Goal: Task Accomplishment & Management: Manage account settings

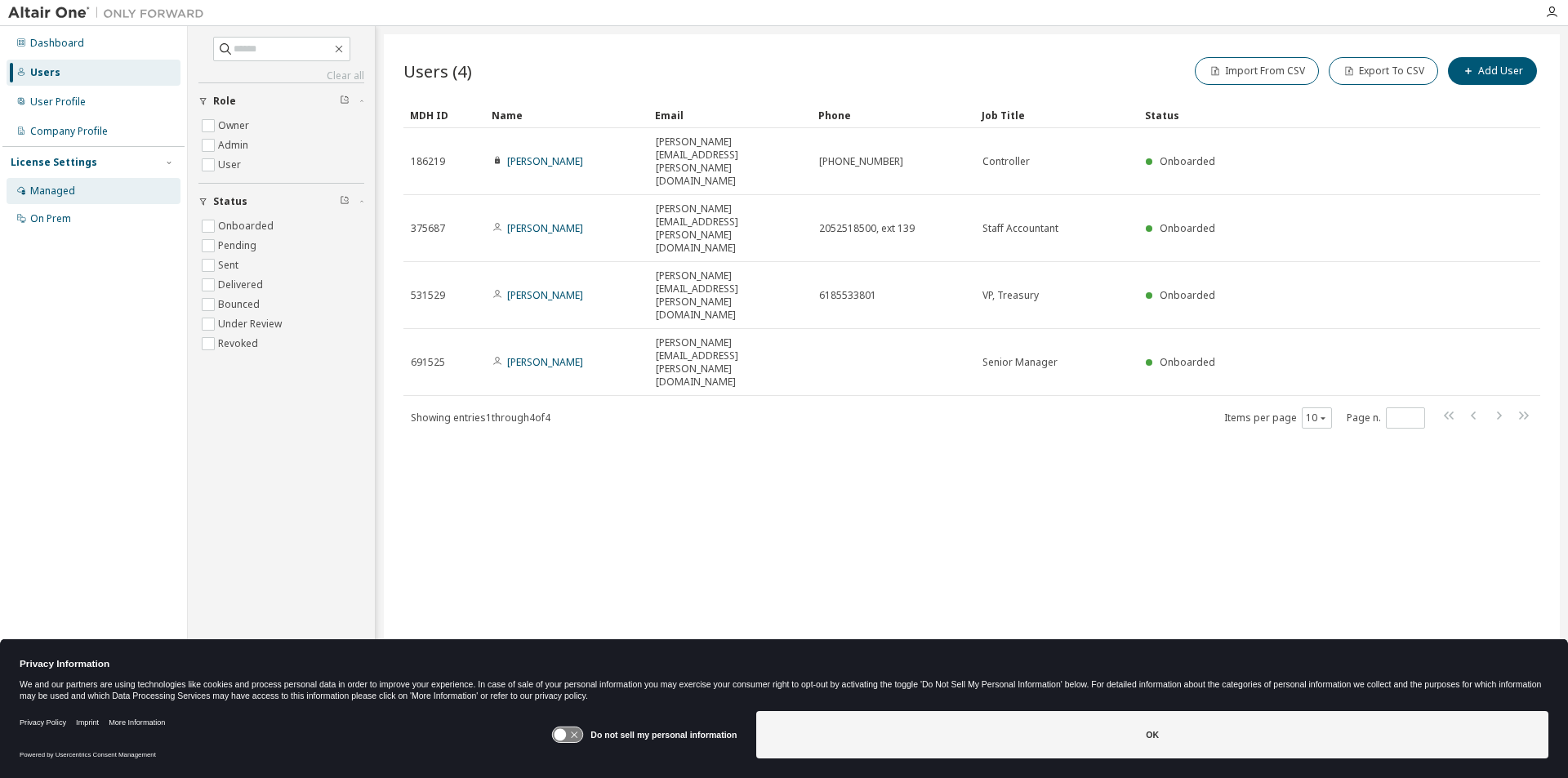
click at [51, 193] on div "Managed" at bounding box center [52, 191] width 45 height 13
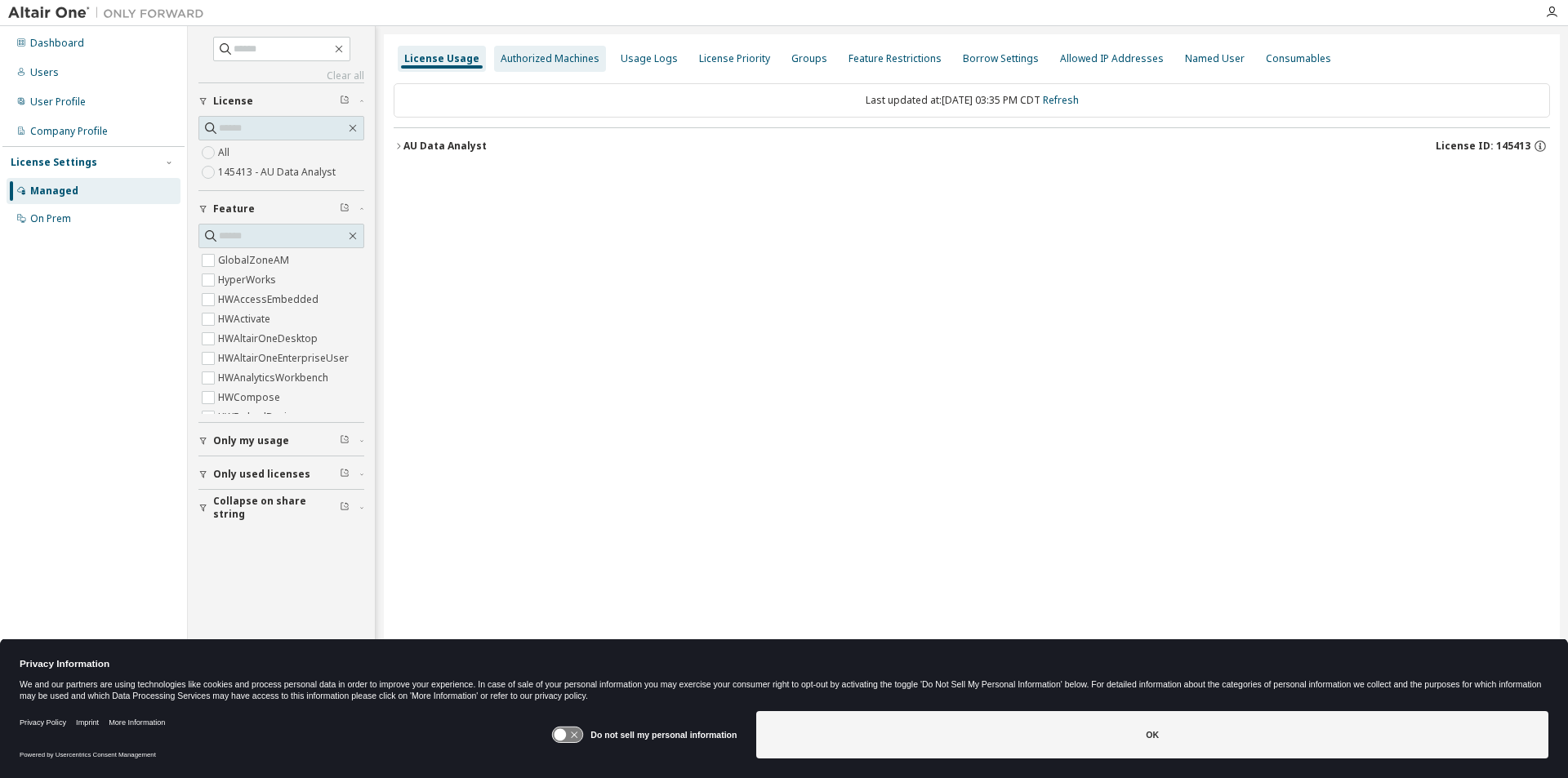
click at [540, 56] on div "Authorized Machines" at bounding box center [549, 59] width 99 height 13
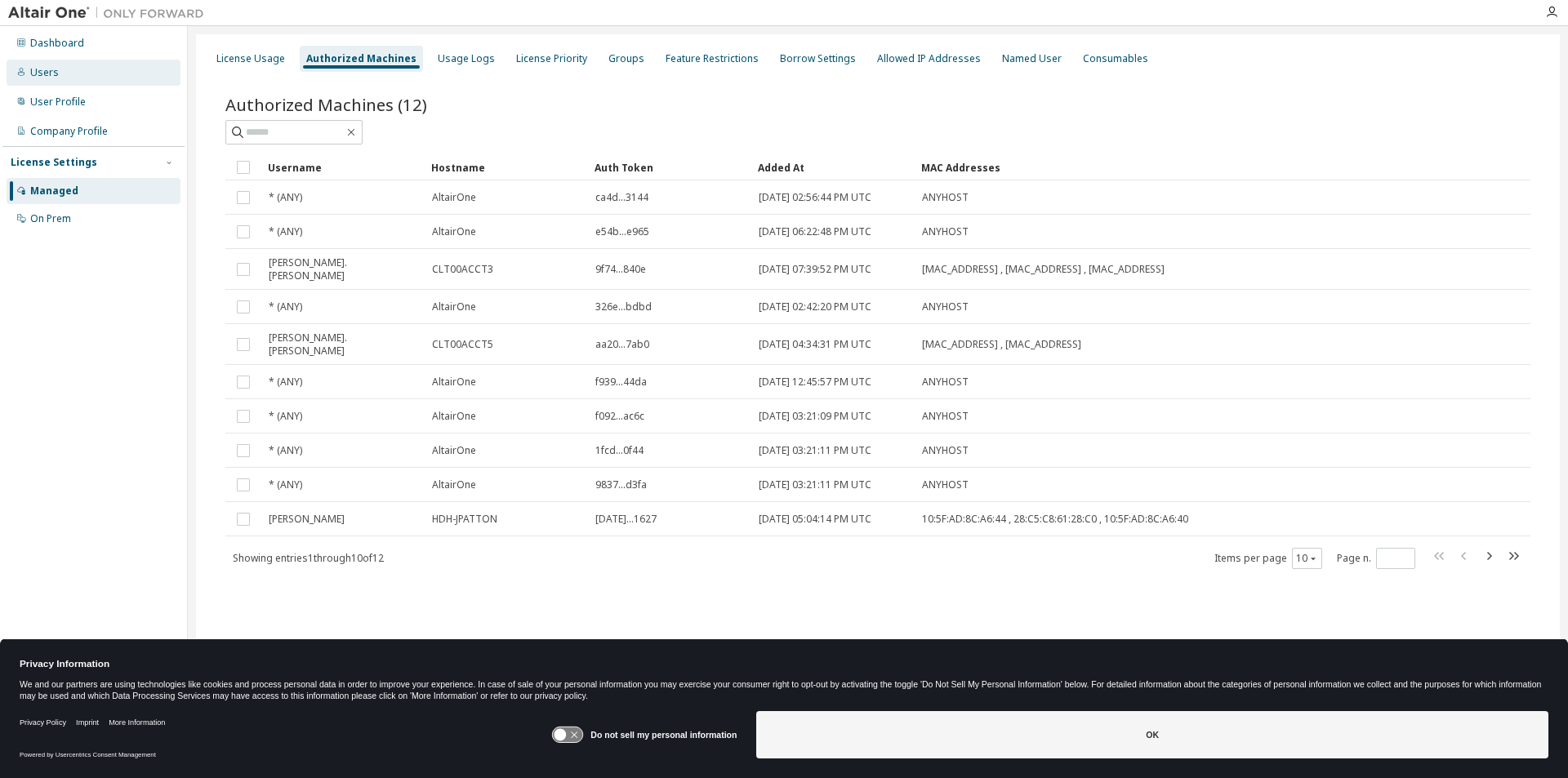
click at [43, 73] on div "Users" at bounding box center [45, 72] width 29 height 13
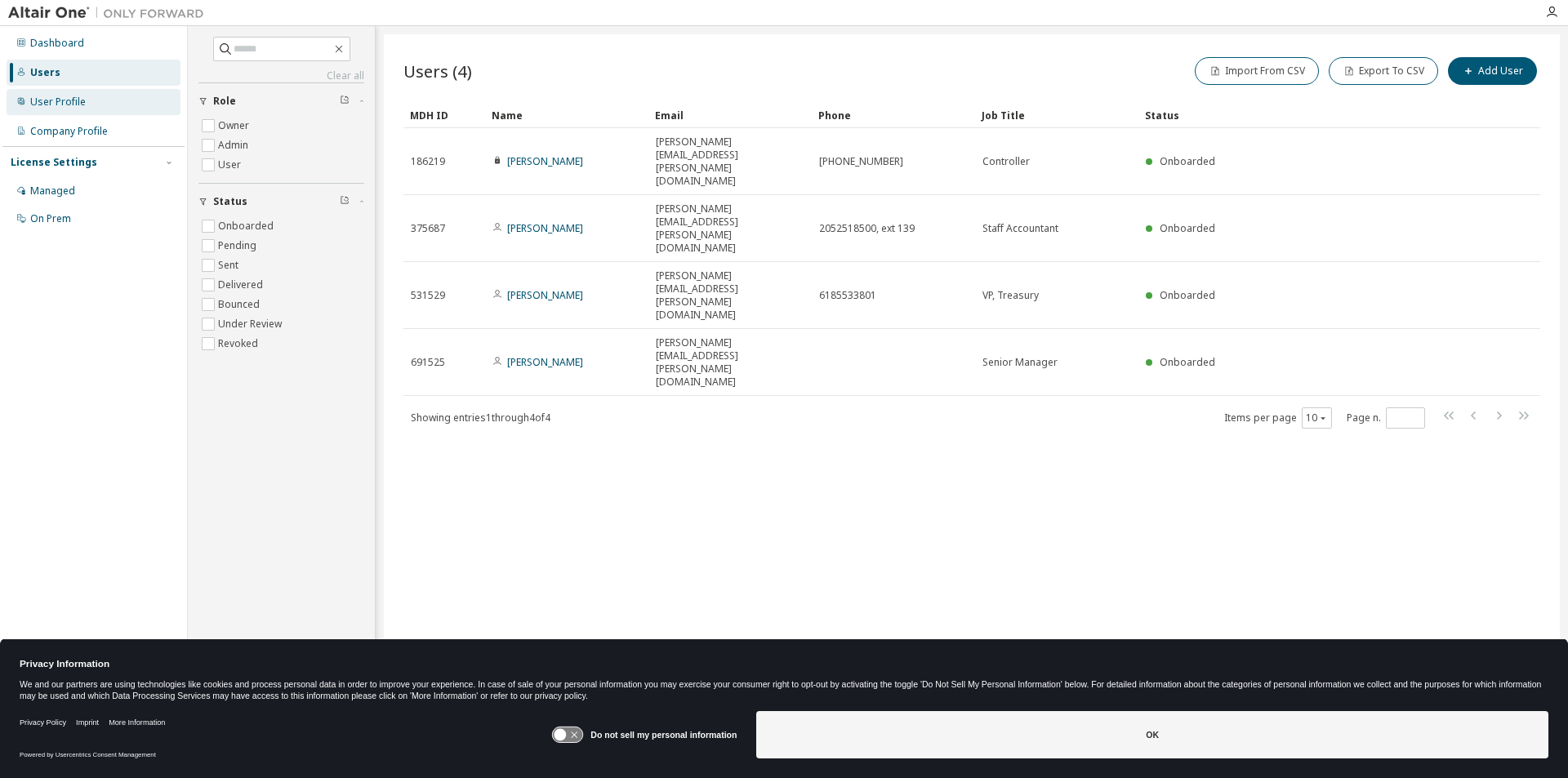
click at [63, 105] on div "User Profile" at bounding box center [58, 102] width 56 height 13
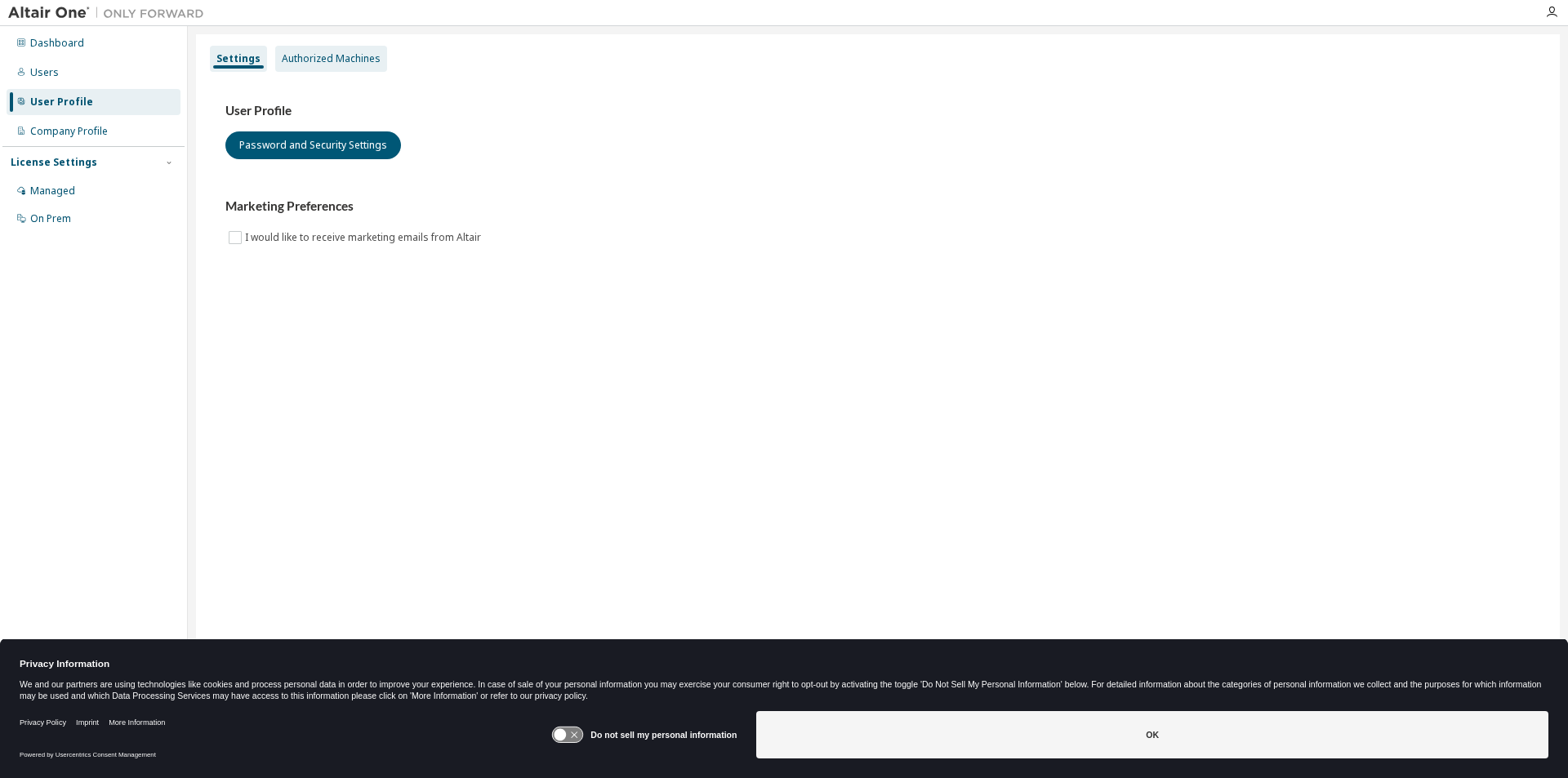
click at [314, 60] on div "Authorized Machines" at bounding box center [330, 59] width 99 height 13
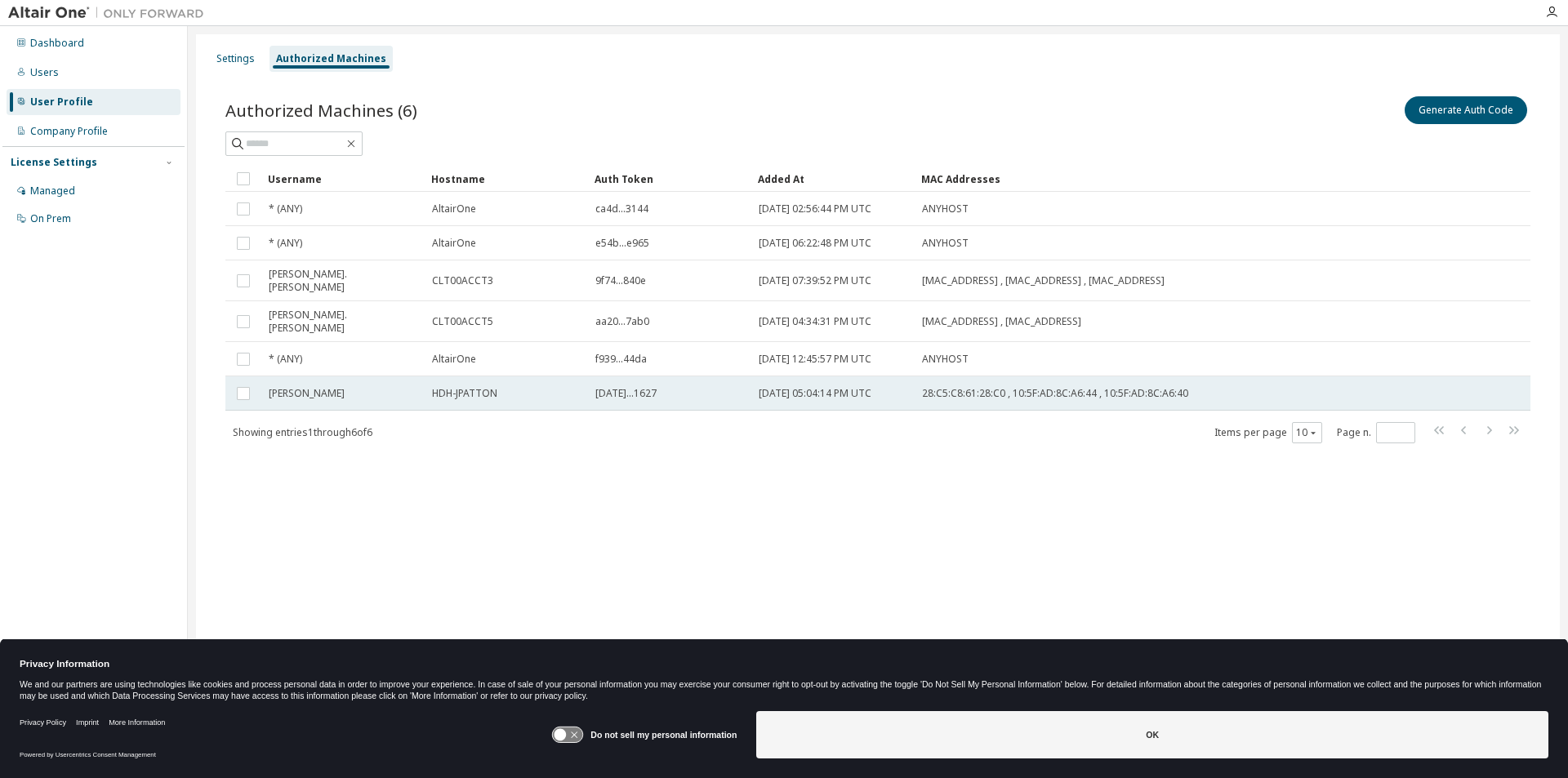
click at [1491, 380] on tr "John Patton HDH-JPATTON ce92...1627 2025-09-11 05:04:14 PM UTC 28:C5:C8:61:28:C…" at bounding box center [877, 394] width 1304 height 35
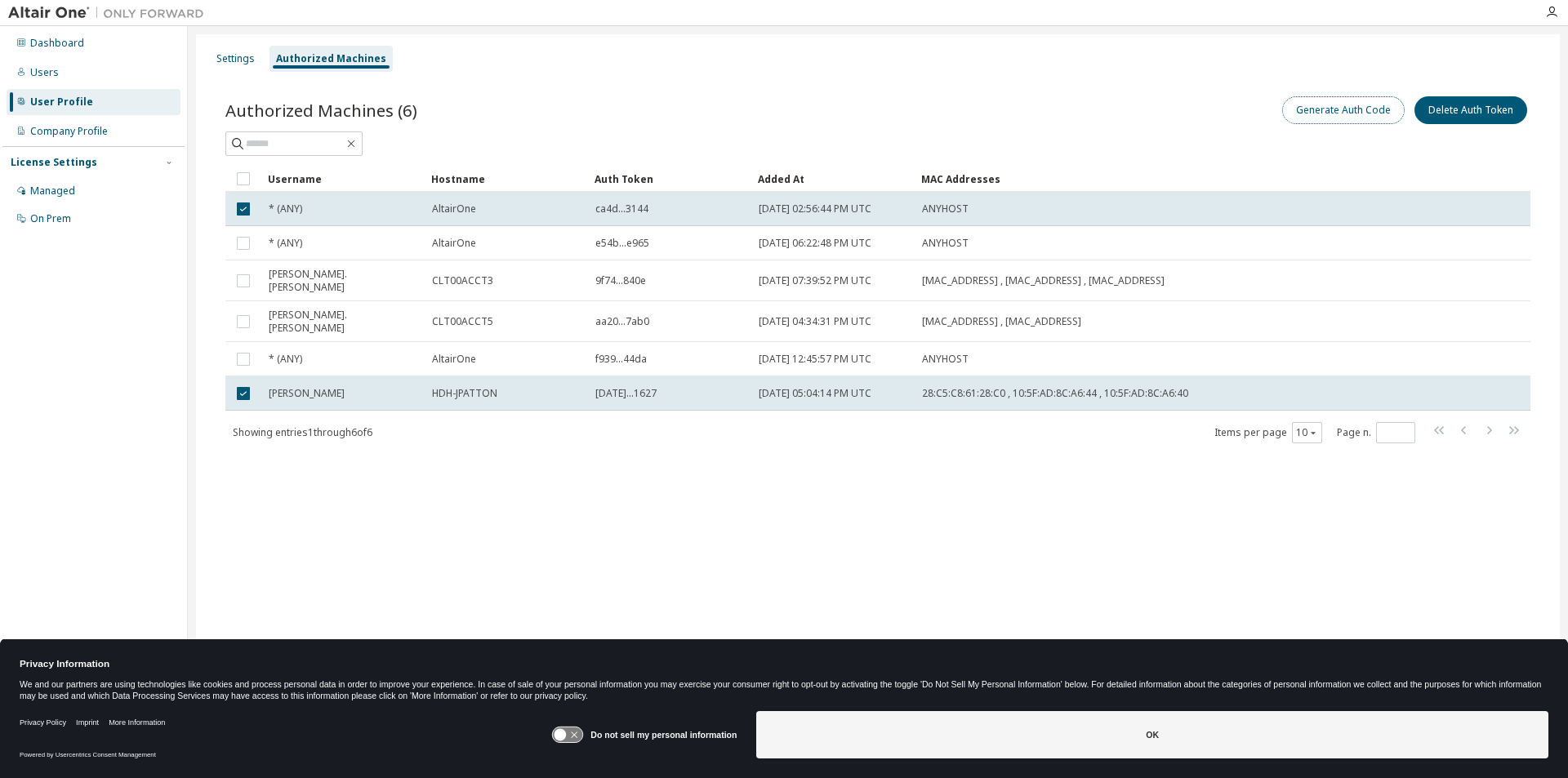
click at [1343, 113] on button "Generate Auth Code" at bounding box center [1342, 110] width 122 height 28
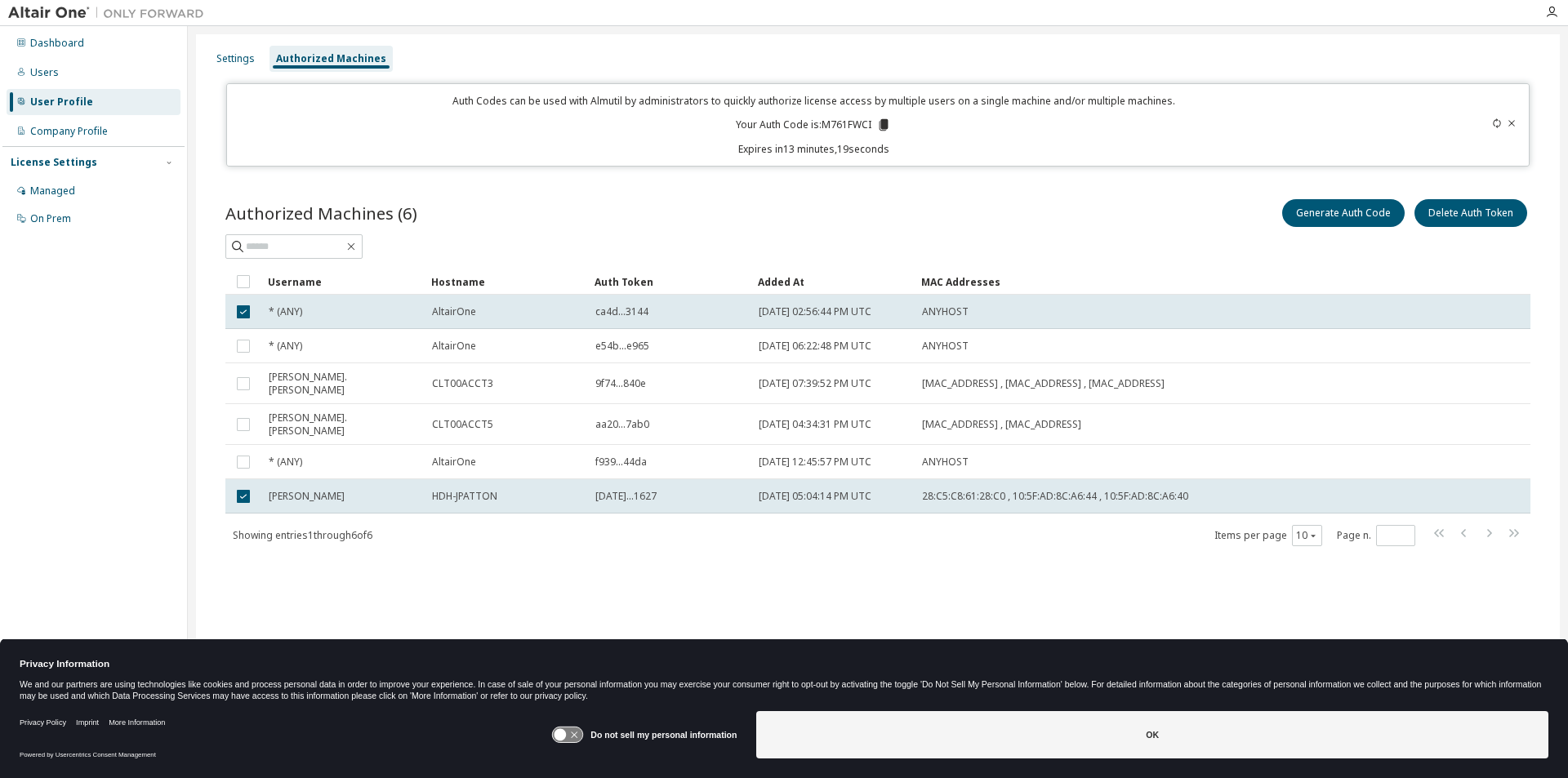
click at [1512, 125] on icon at bounding box center [1512, 124] width 10 height 10
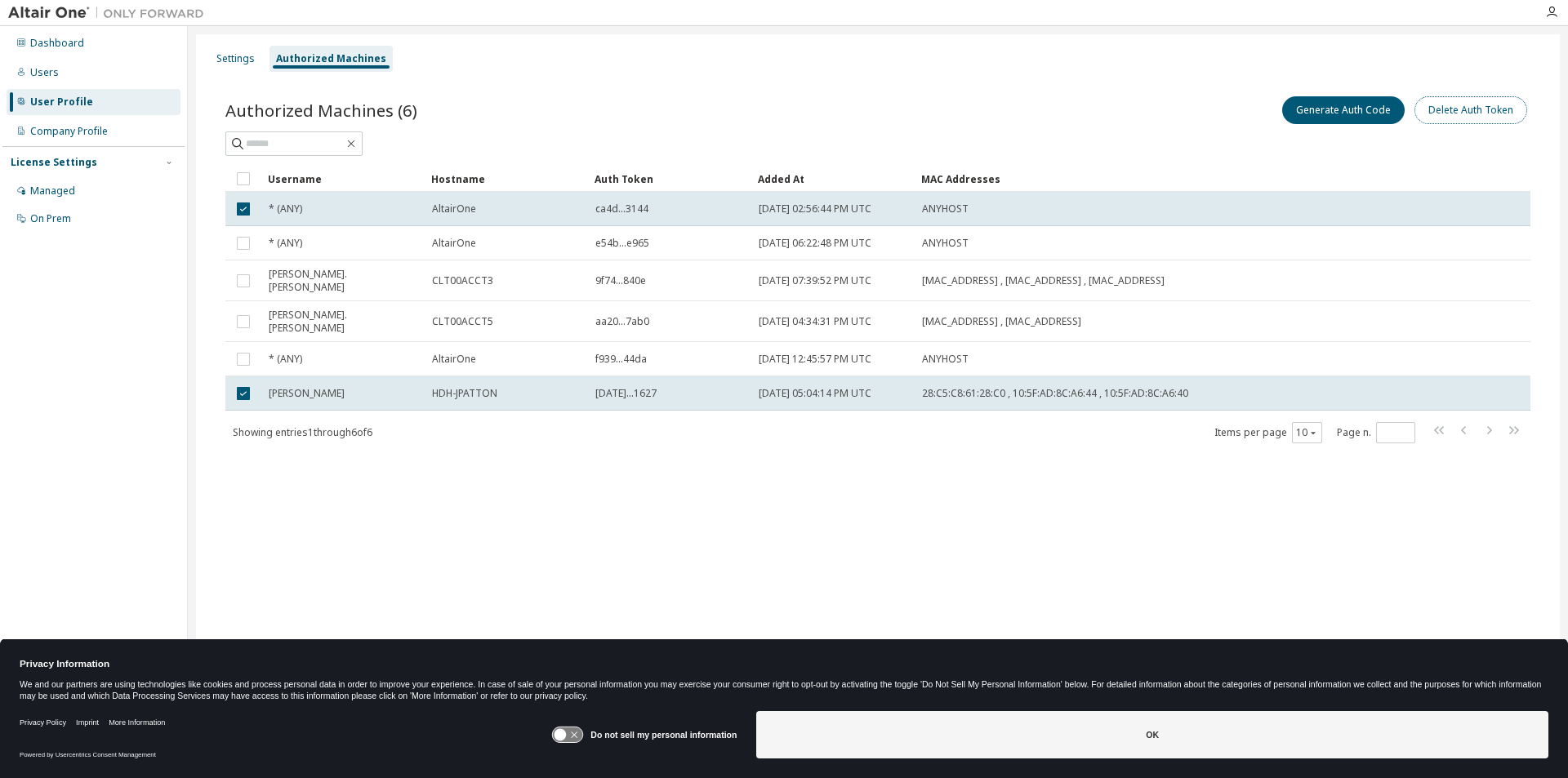
click at [1479, 111] on button "Delete Auth Token" at bounding box center [1470, 110] width 113 height 28
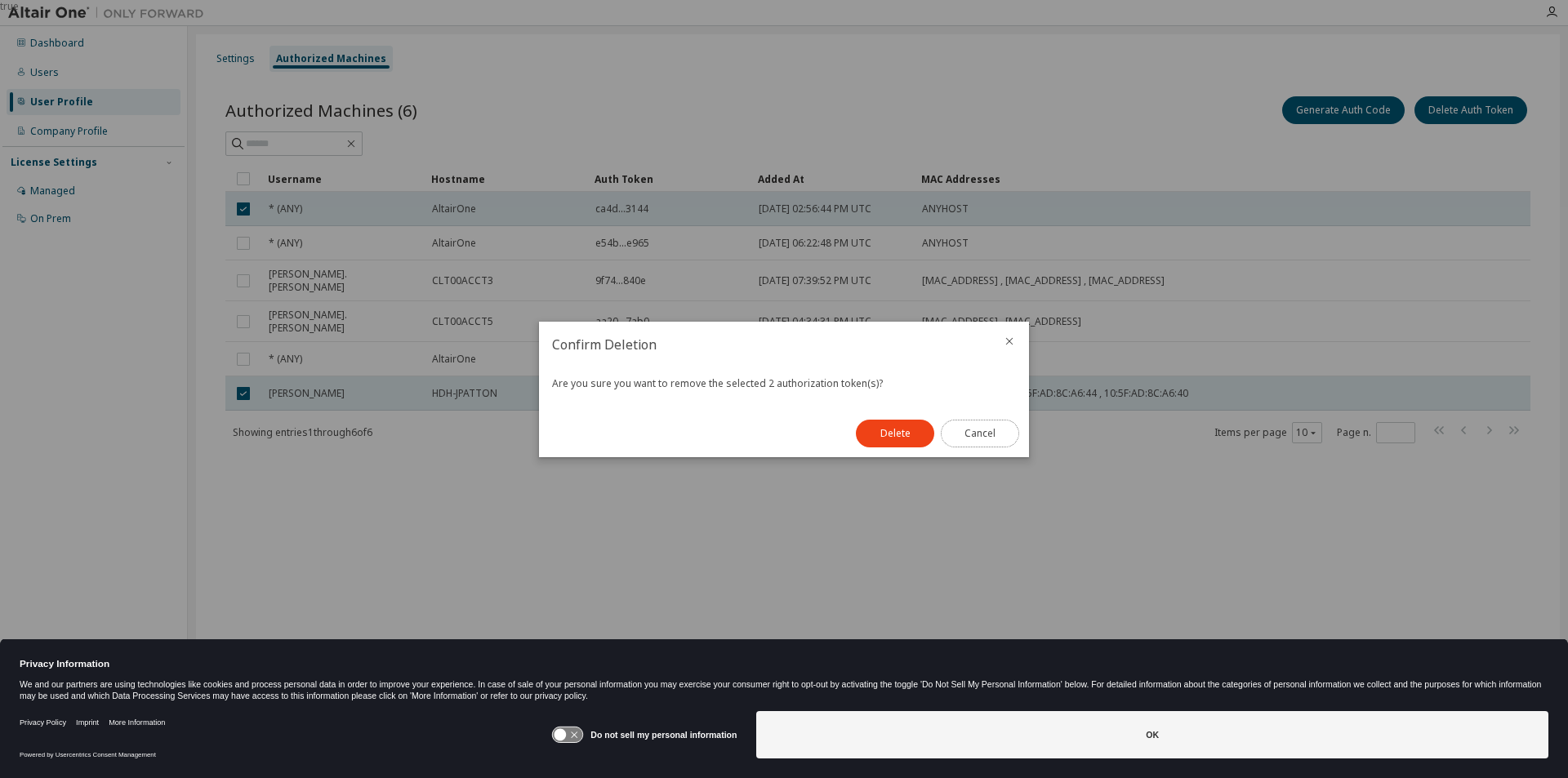
click at [974, 437] on button "Cancel" at bounding box center [979, 433] width 78 height 28
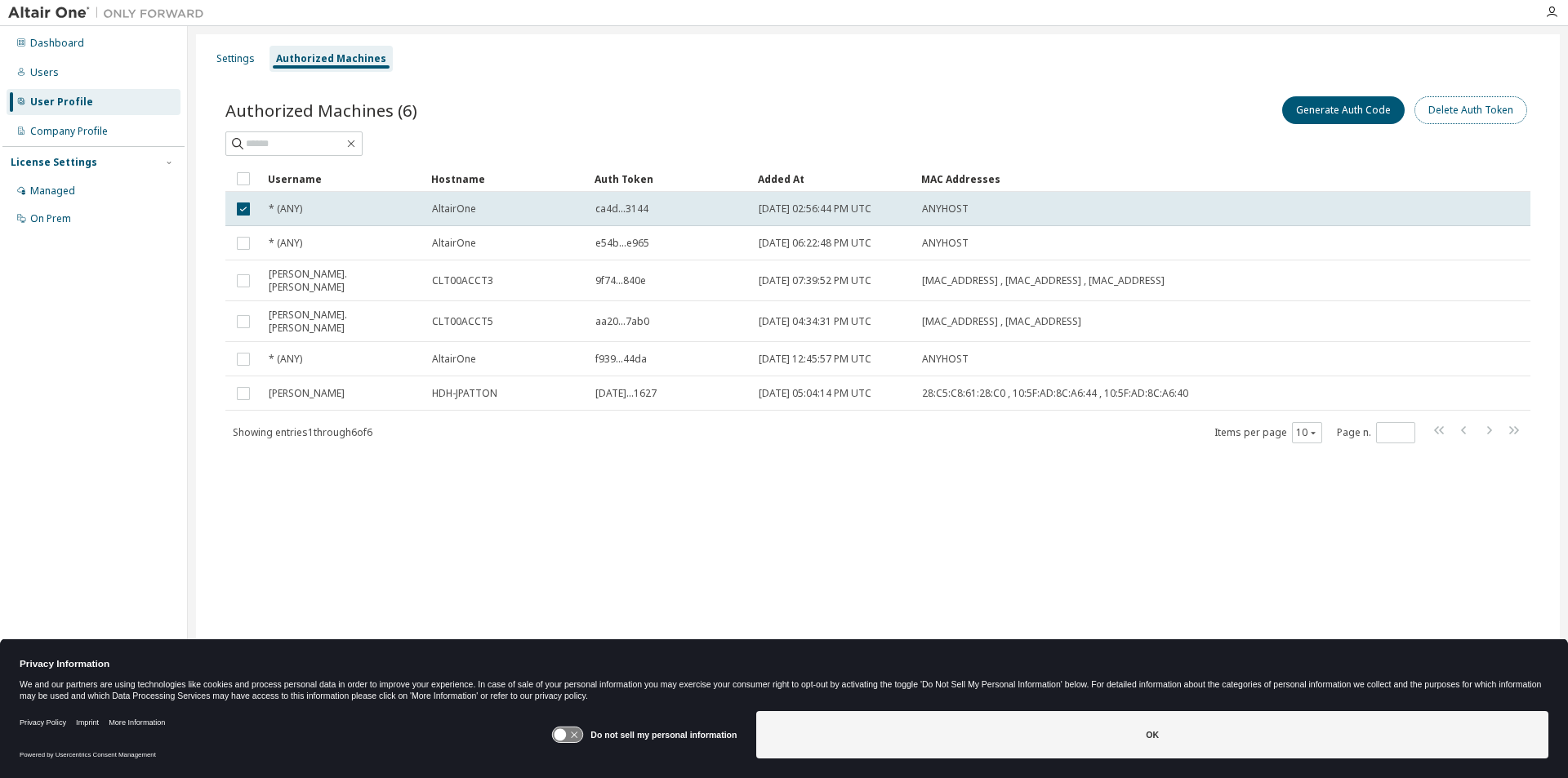
click at [1467, 101] on button "Delete Auth Token" at bounding box center [1470, 110] width 113 height 28
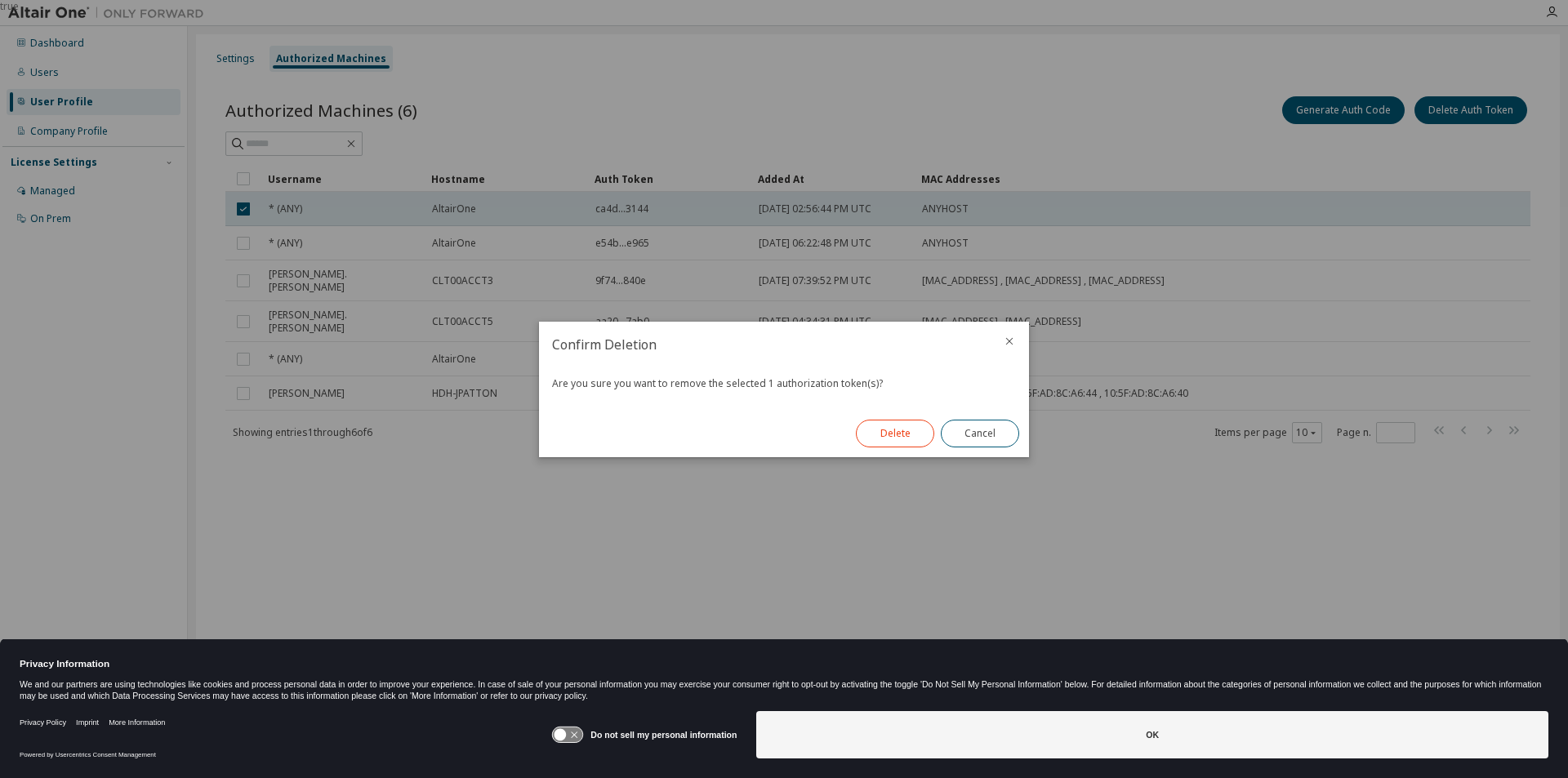
click at [890, 437] on button "Delete" at bounding box center [895, 433] width 78 height 28
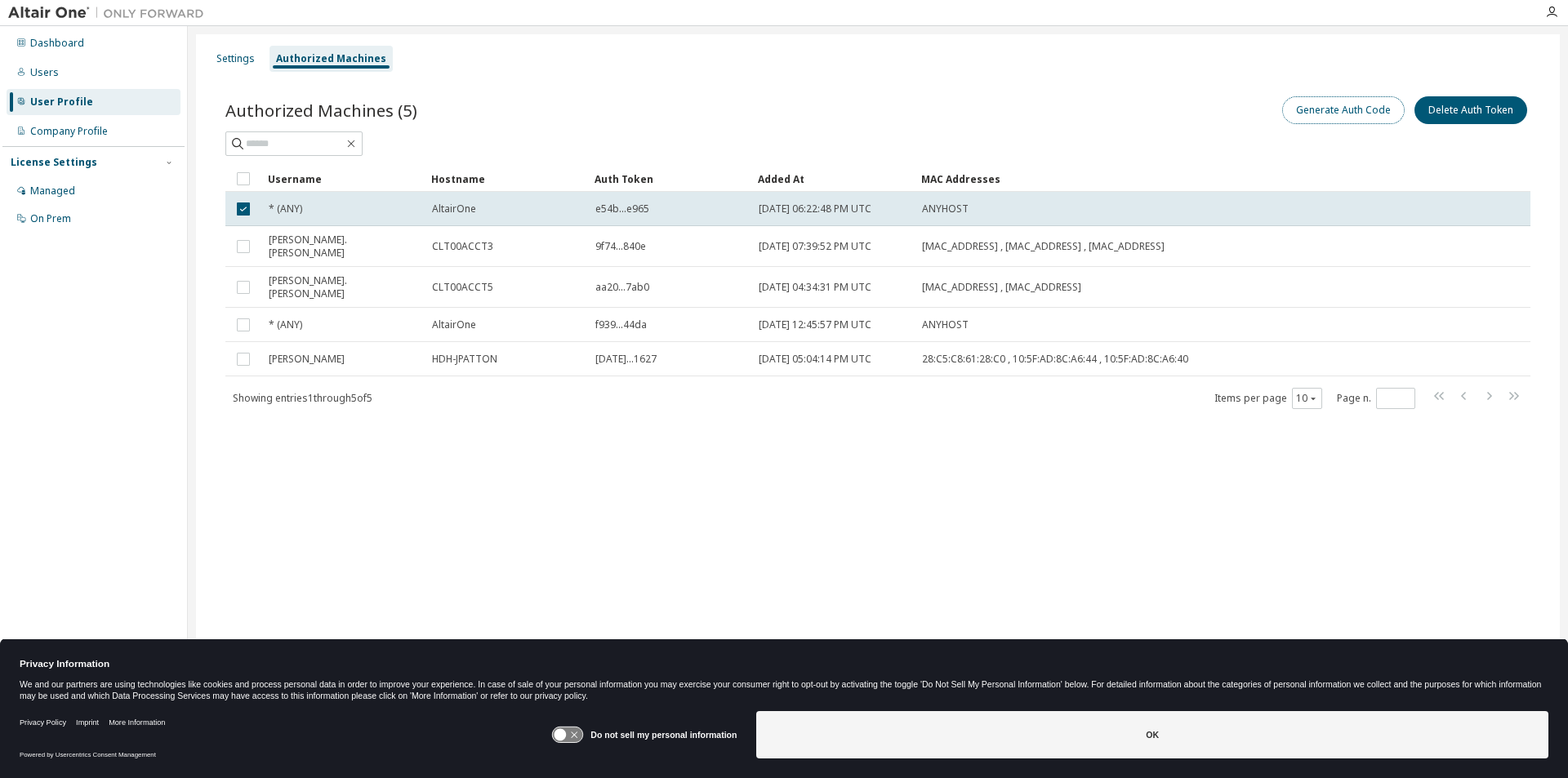
click at [1362, 111] on button "Generate Auth Code" at bounding box center [1342, 110] width 122 height 28
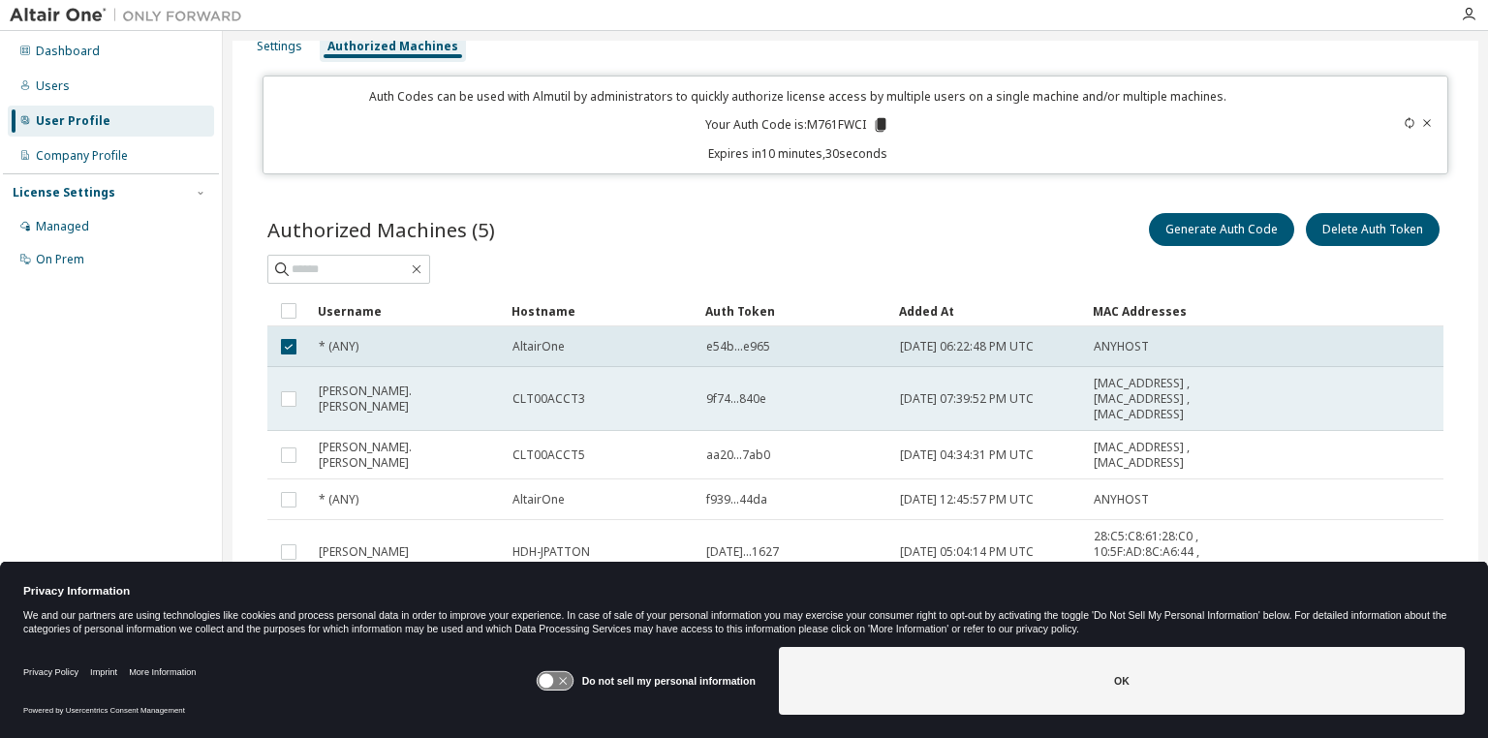
scroll to position [35, 0]
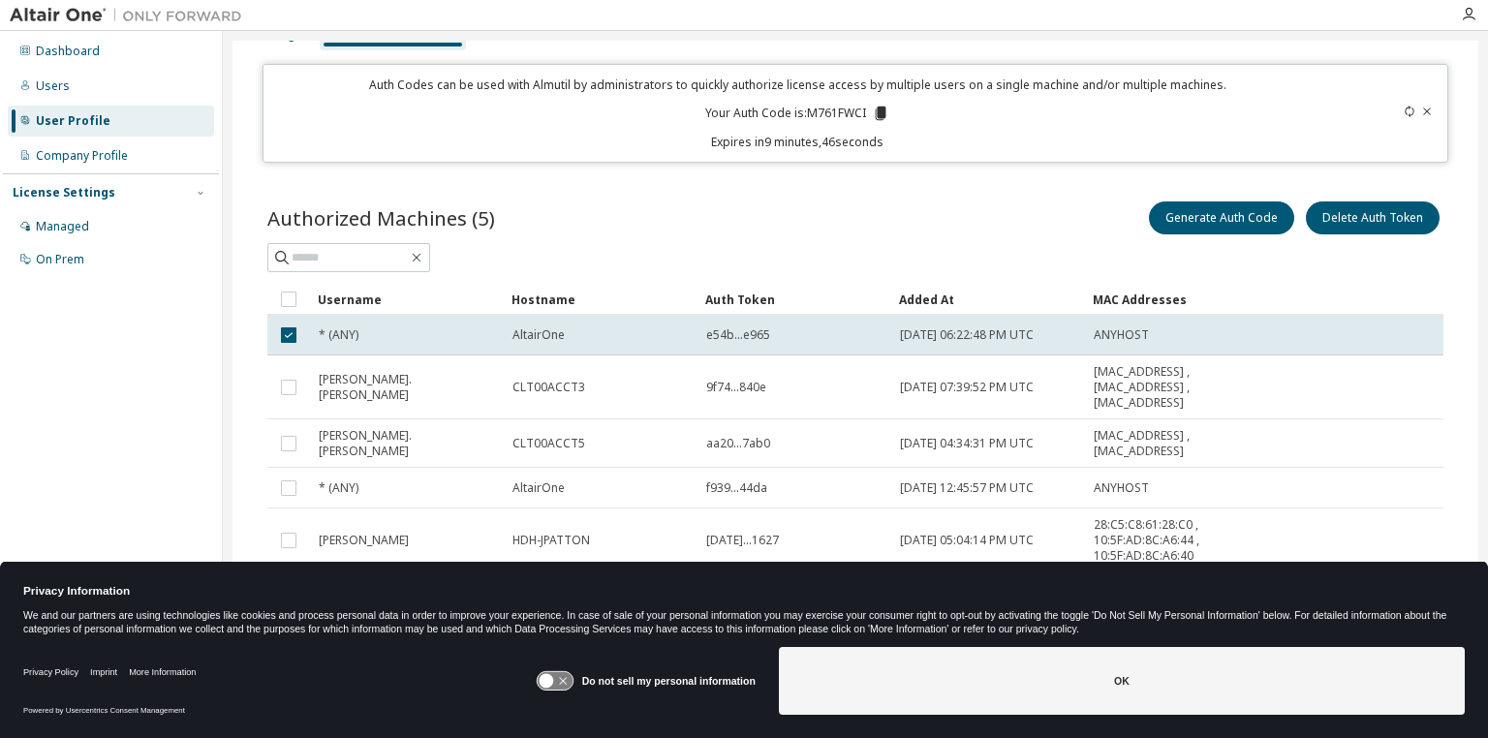
click at [1423, 112] on icon at bounding box center [1428, 112] width 12 height 12
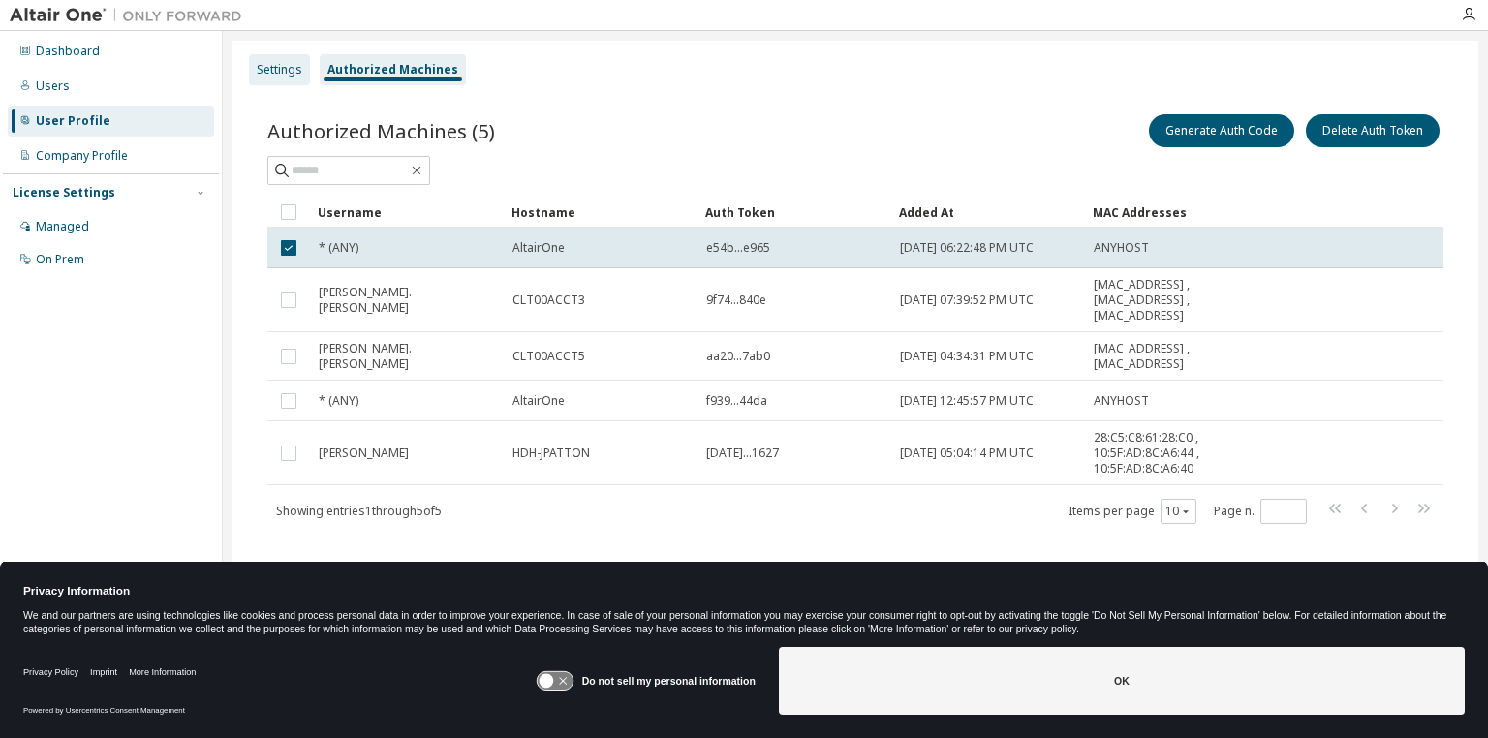
click at [279, 70] on div "Settings" at bounding box center [280, 70] width 46 height 16
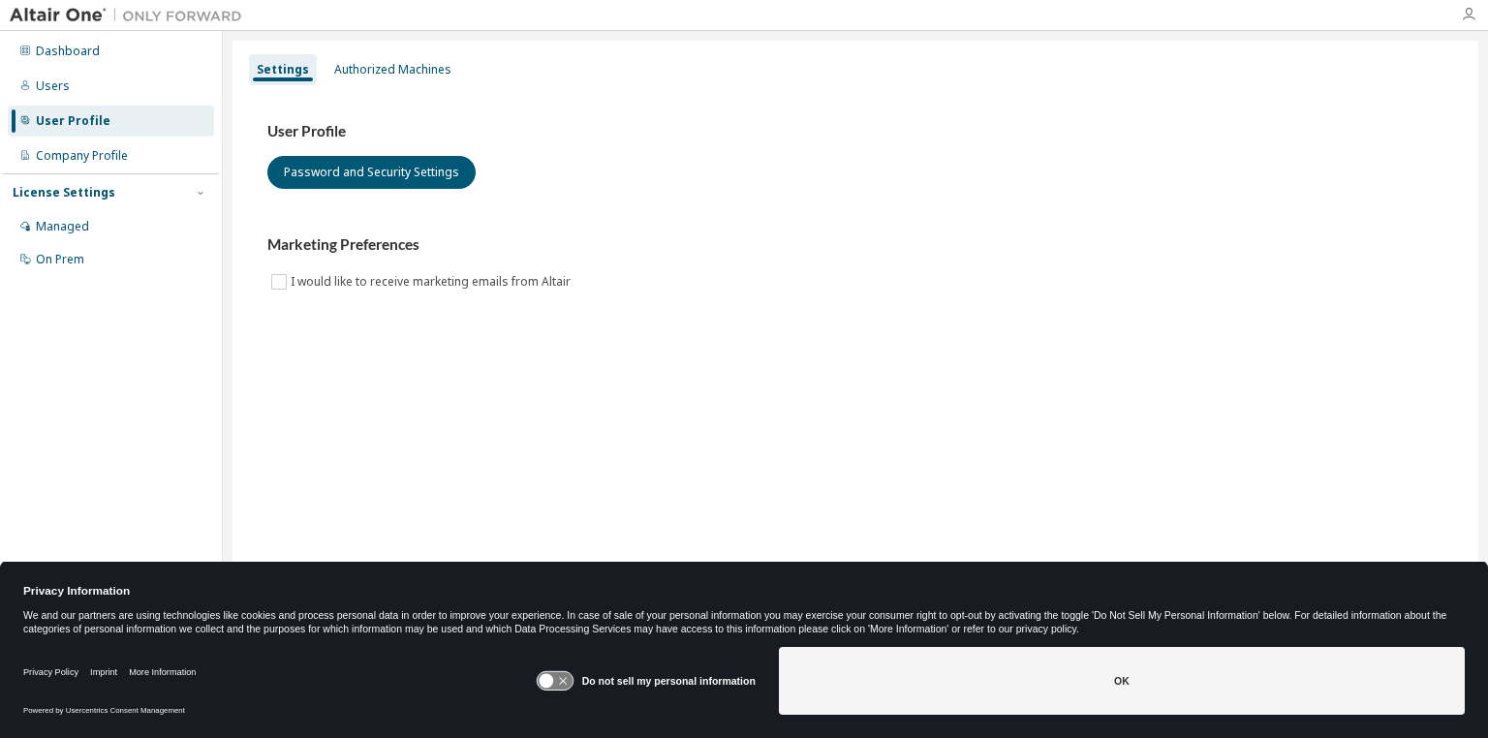
click at [1466, 19] on icon "button" at bounding box center [1469, 15] width 16 height 16
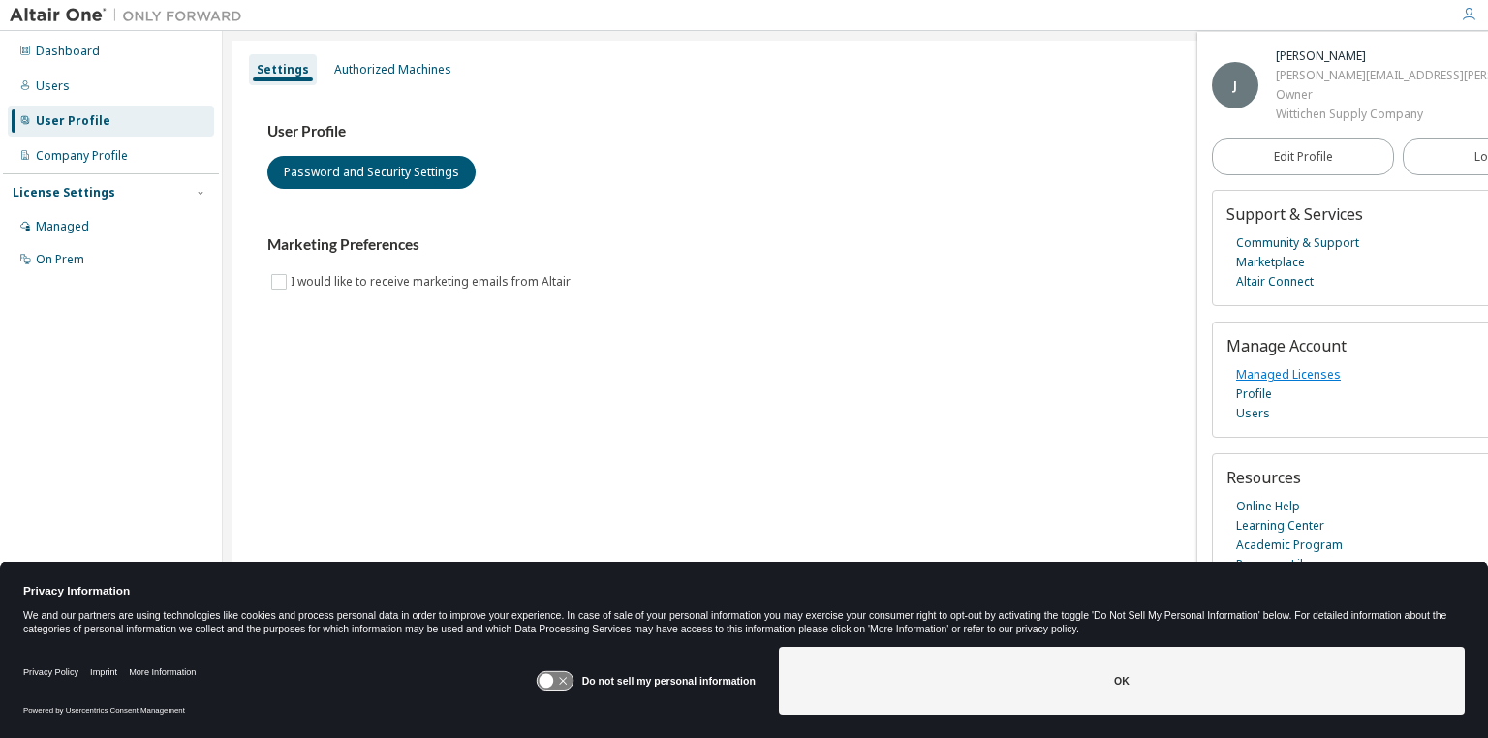
click at [1287, 376] on link "Managed Licenses" at bounding box center [1288, 374] width 105 height 19
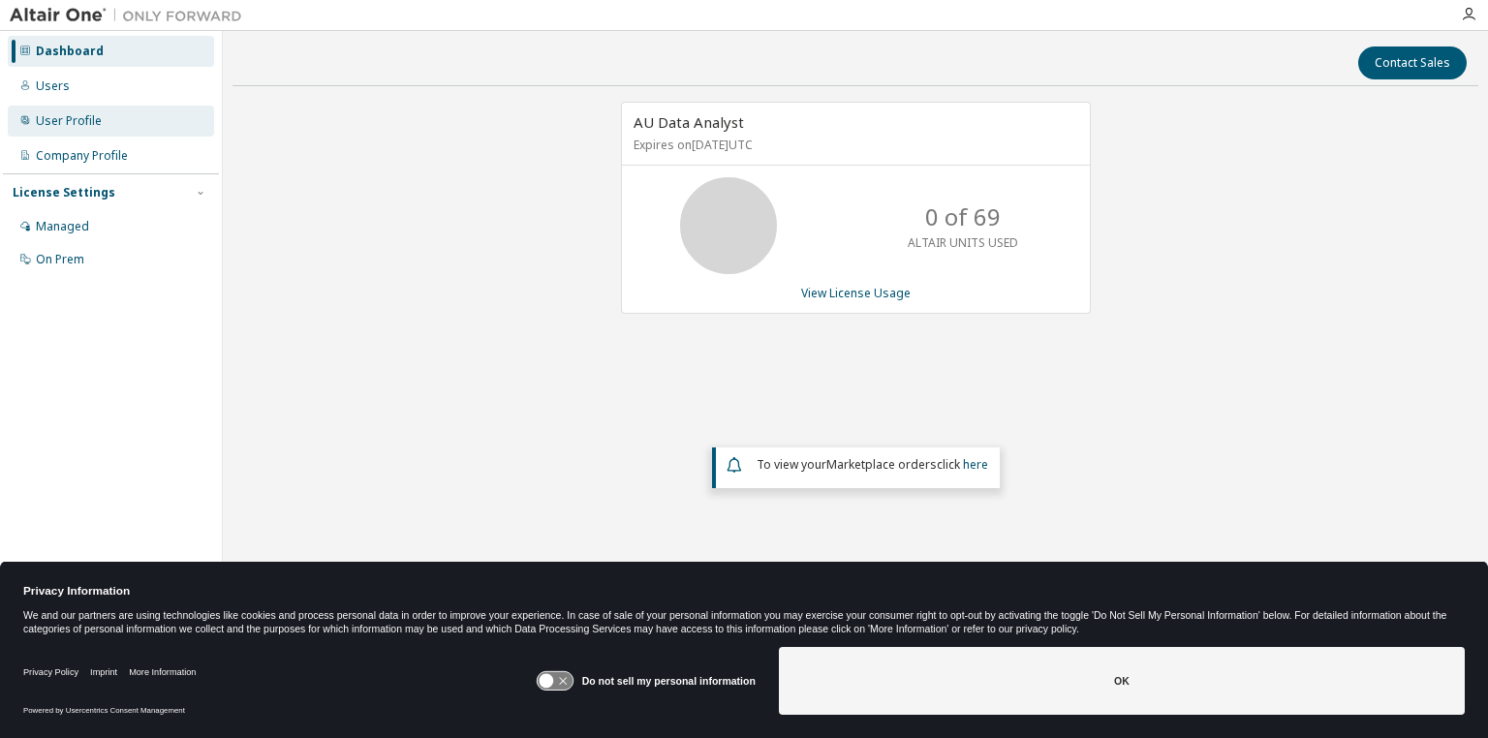
click at [77, 123] on div "User Profile" at bounding box center [69, 121] width 66 height 16
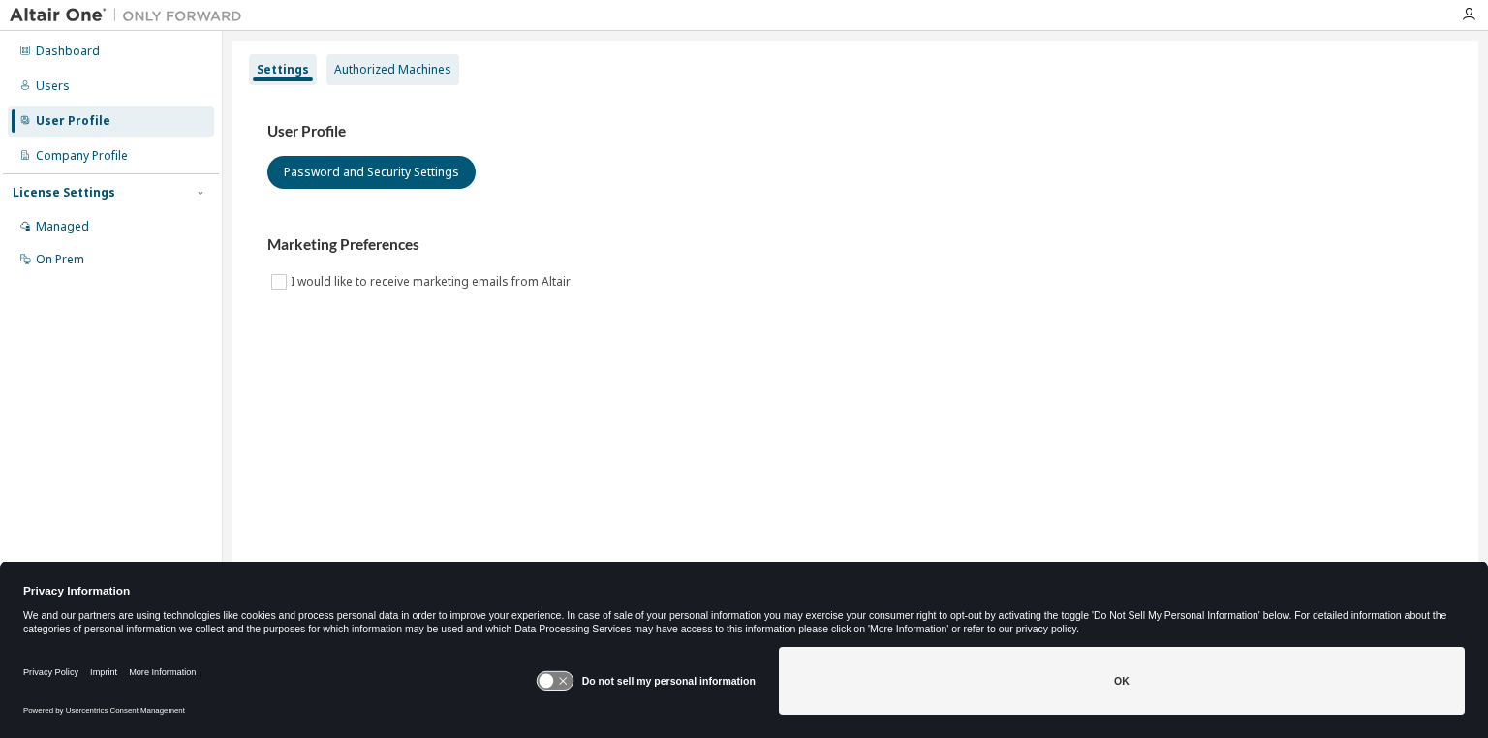
click at [372, 73] on div "Authorized Machines" at bounding box center [392, 70] width 117 height 16
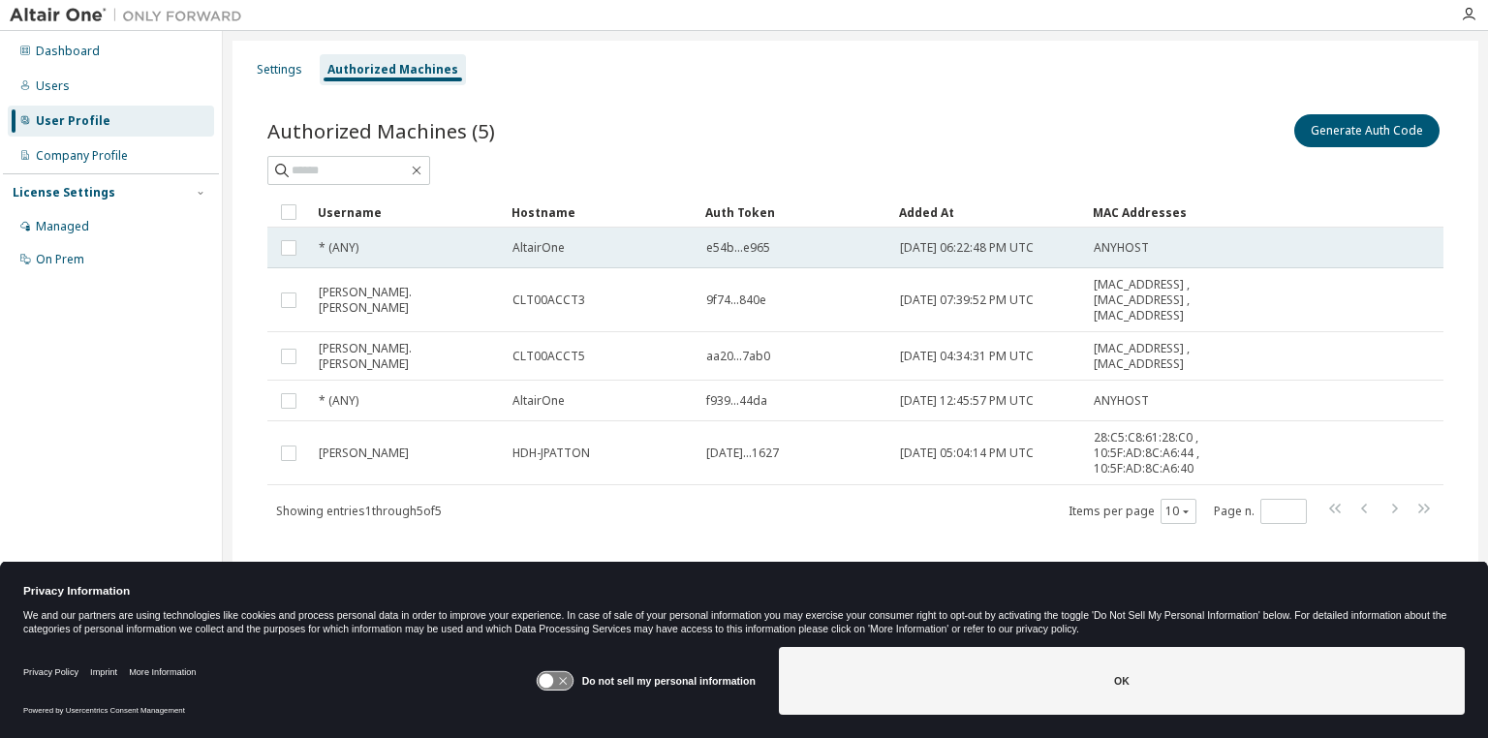
click at [323, 245] on span "* (ANY)" at bounding box center [339, 248] width 40 height 16
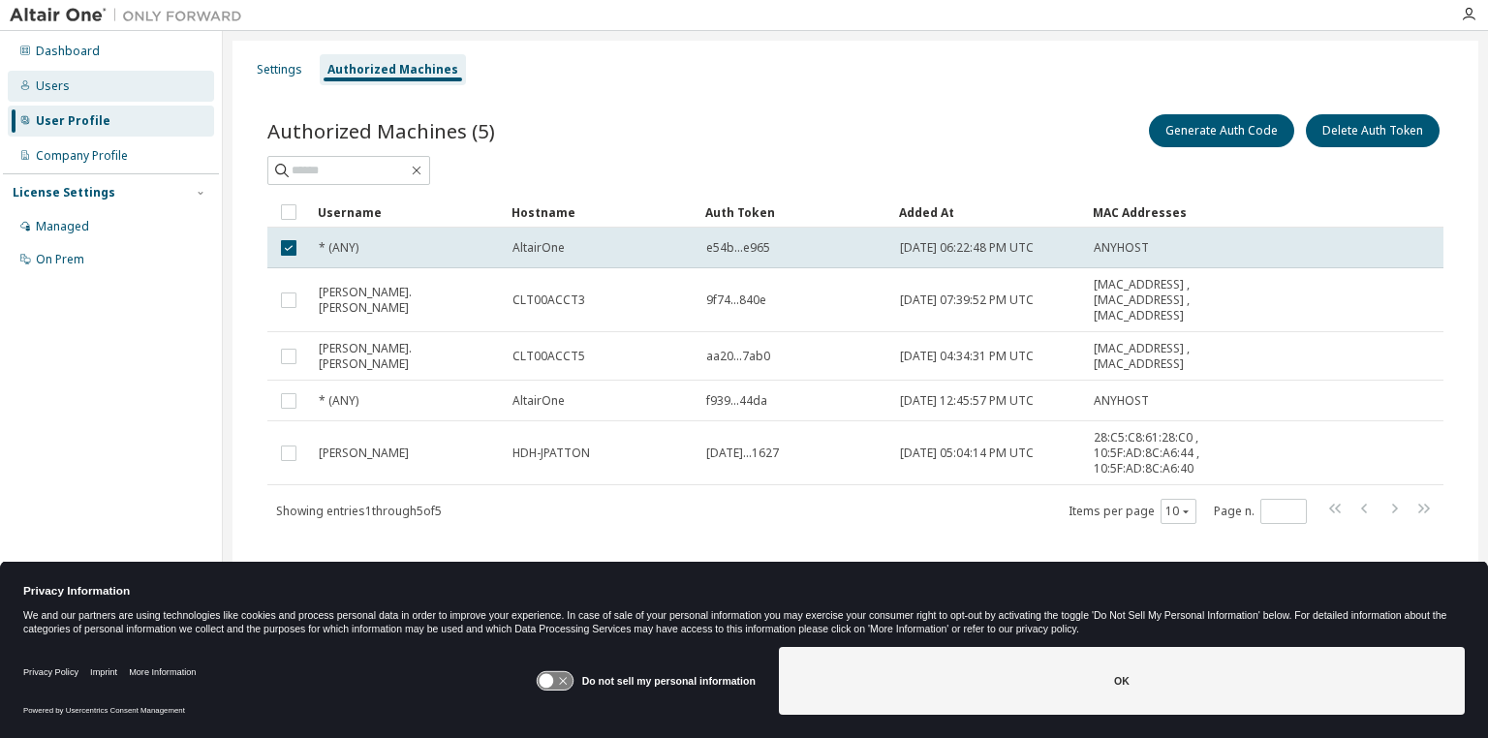
click at [55, 83] on div "Users" at bounding box center [53, 86] width 34 height 16
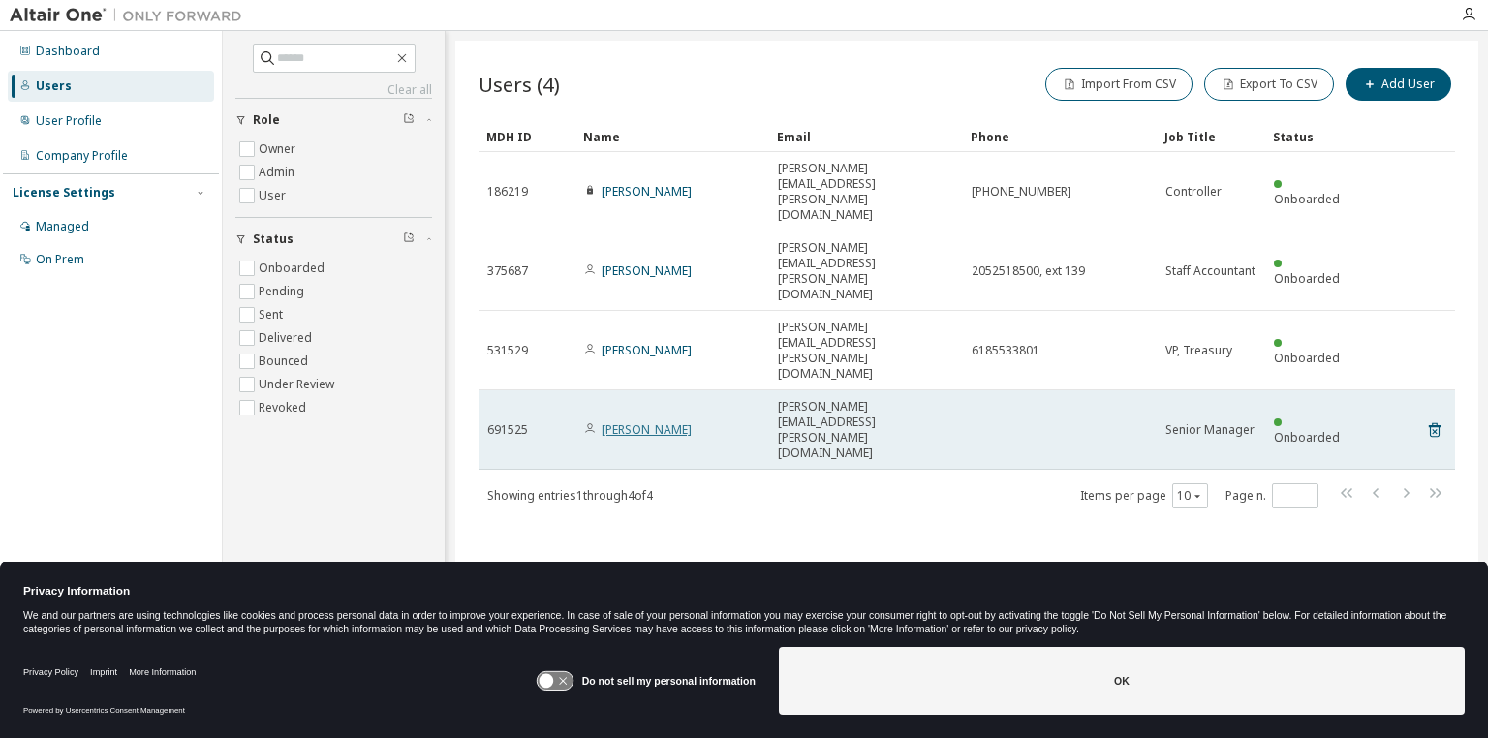
click at [624, 422] on link "[PERSON_NAME]" at bounding box center [647, 430] width 90 height 16
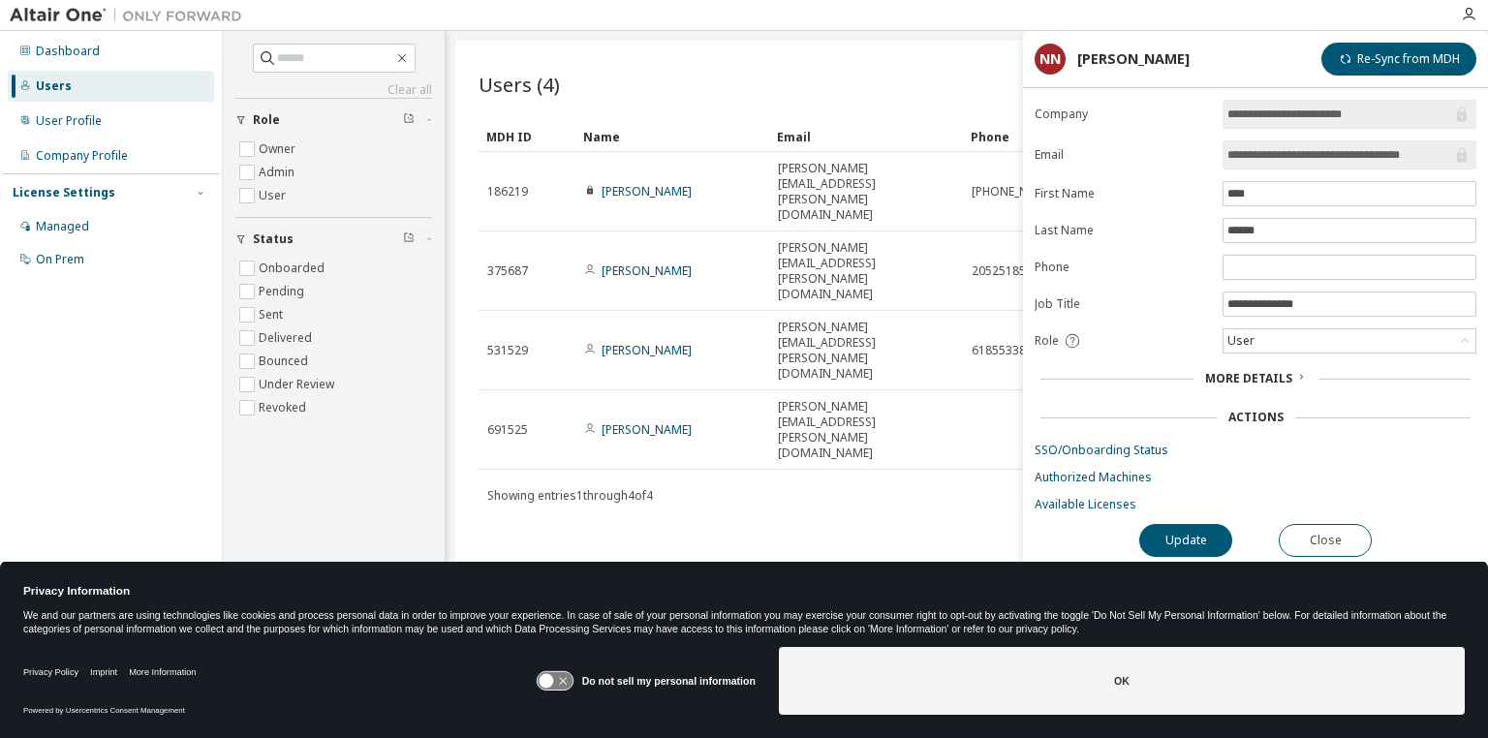
click at [698, 107] on div "Users (4) Import From CSV Export To CSV Add User" at bounding box center [967, 87] width 977 height 46
click at [1336, 536] on button "Close" at bounding box center [1325, 540] width 93 height 33
